Goal: Information Seeking & Learning: Learn about a topic

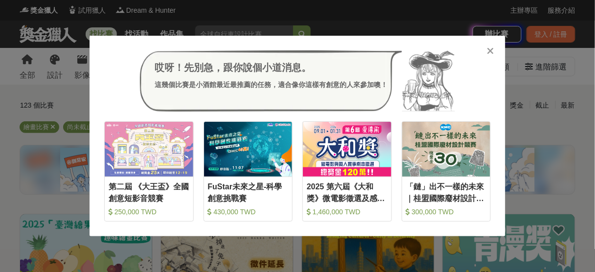
click at [565, 99] on div "哎呀！先別急，跟你說個小道消息。 這幾個比賽是小酒館最近最推薦的任務，適合像你這樣有創意的人來參加噢！ 收藏 第二屆 《大王盃》全國創意短影音競賽 250,0…" at bounding box center [297, 136] width 595 height 272
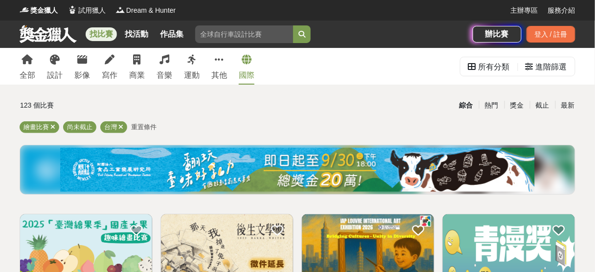
click at [251, 69] on link "國際" at bounding box center [247, 66] width 16 height 37
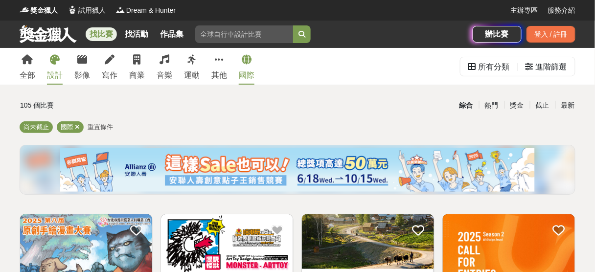
click at [49, 67] on link "設計" at bounding box center [55, 66] width 16 height 37
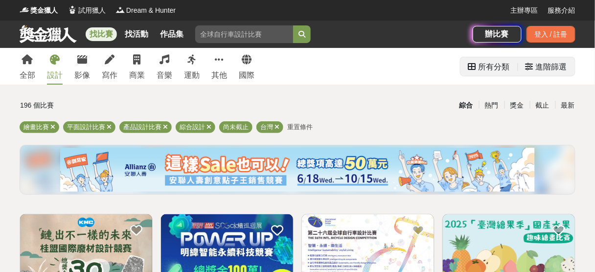
click at [506, 68] on div "所有分類" at bounding box center [494, 67] width 31 height 20
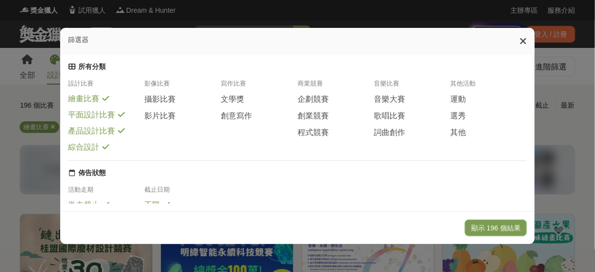
click at [96, 100] on span "繪畫比賽" at bounding box center [83, 99] width 31 height 10
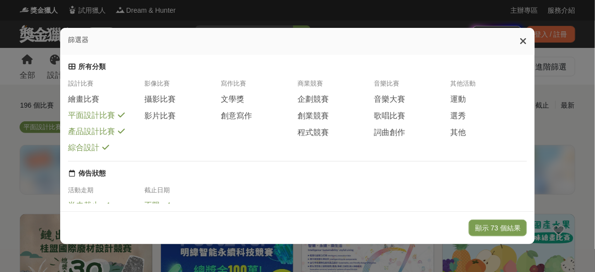
click at [88, 143] on div "產品設計比賽" at bounding box center [106, 135] width 76 height 16
click at [92, 137] on span "產品設計比賽" at bounding box center [91, 132] width 47 height 10
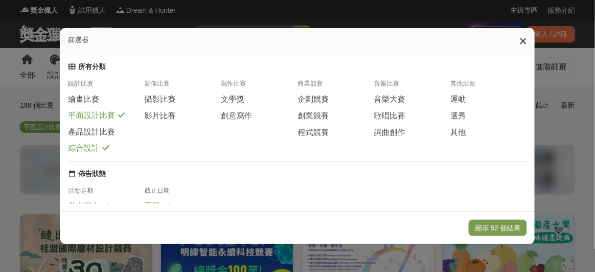
click at [88, 154] on span "綜合設計" at bounding box center [83, 148] width 31 height 10
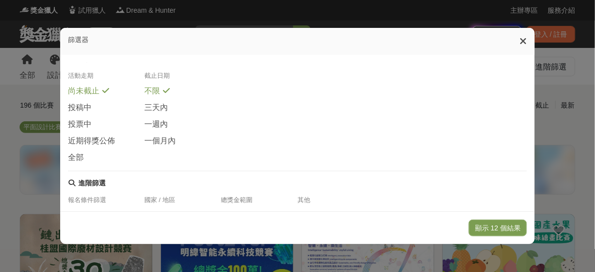
scroll to position [196, 0]
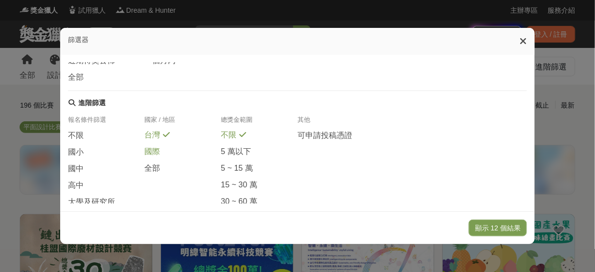
click at [155, 157] on span "國際" at bounding box center [152, 152] width 16 height 10
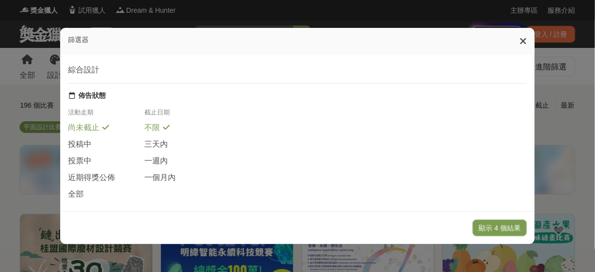
scroll to position [78, 0]
click at [500, 230] on button "顯示 4 個結果" at bounding box center [500, 228] width 55 height 17
